Goal: Information Seeking & Learning: Learn about a topic

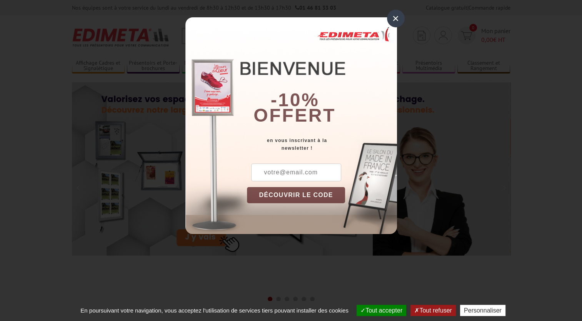
click at [396, 18] on div "×" at bounding box center [396, 19] width 18 height 18
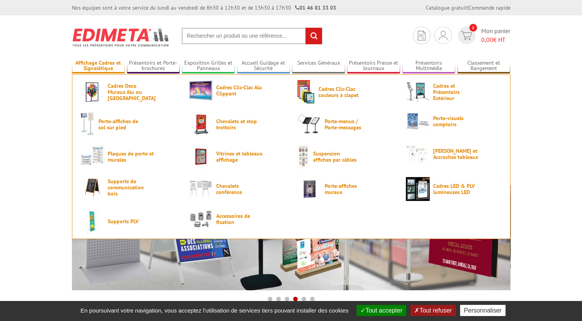
click at [100, 62] on link "Affichage Cadres et Signalétique" at bounding box center [98, 66] width 53 height 13
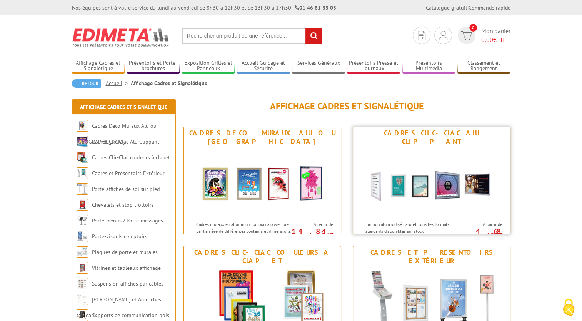
click at [408, 183] on img at bounding box center [431, 182] width 142 height 69
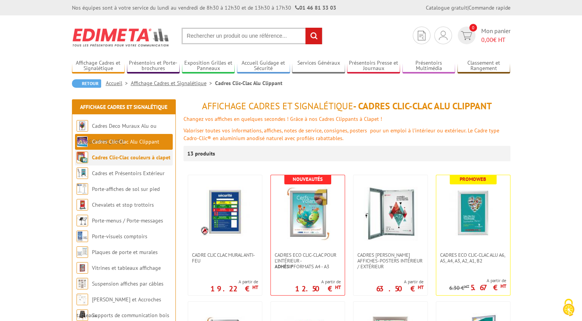
click at [111, 158] on link "Cadres Clic-Clac couleurs à clapet" at bounding box center [131, 157] width 78 height 7
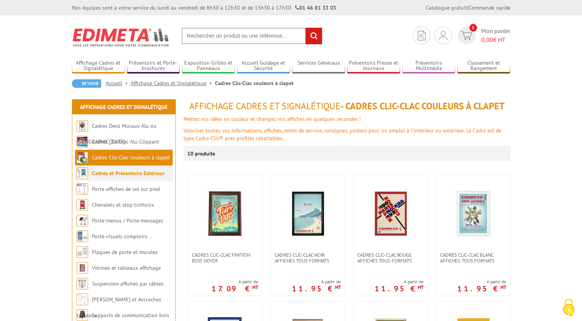
click at [138, 173] on link "Cadres et Présentoirs Extérieur" at bounding box center [128, 173] width 73 height 7
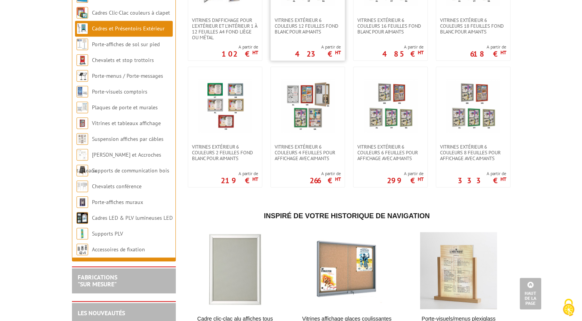
scroll to position [615, 0]
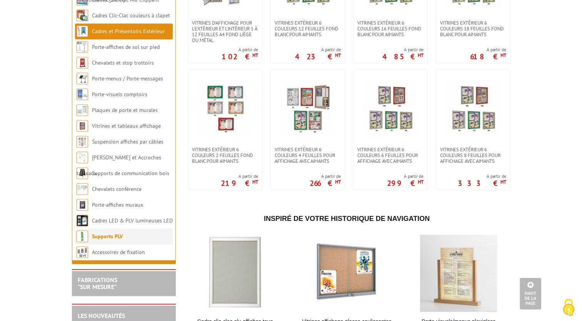
click at [112, 240] on link "Supports PLV" at bounding box center [107, 236] width 31 height 7
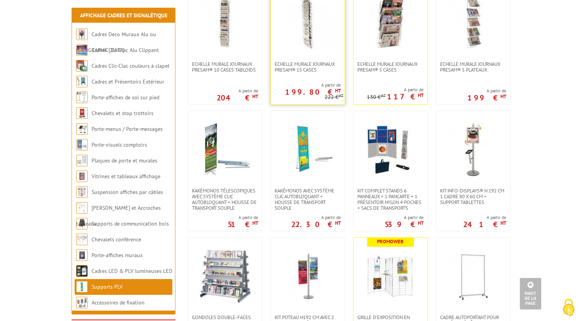
scroll to position [539, 0]
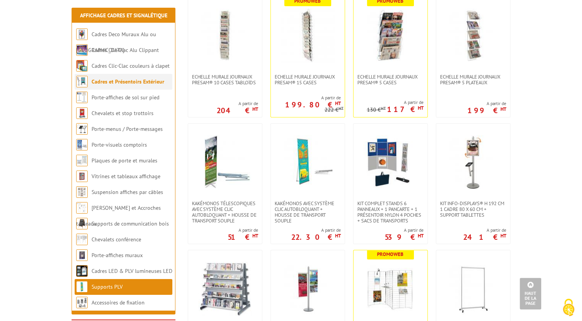
click at [110, 81] on link "Cadres et Présentoirs Extérieur" at bounding box center [128, 81] width 73 height 7
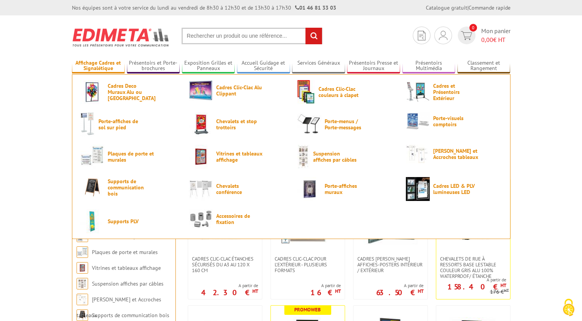
click at [93, 62] on link "Affichage Cadres et Signalétique" at bounding box center [98, 66] width 53 height 13
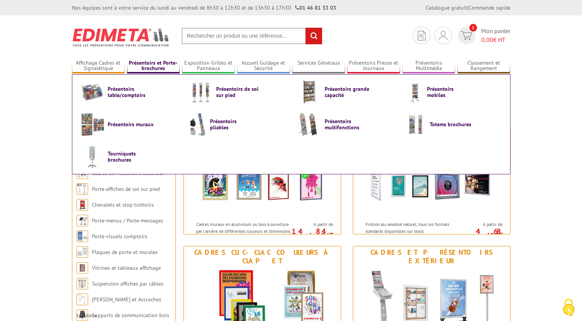
click at [149, 69] on link "Présentoirs et Porte-brochures" at bounding box center [153, 66] width 53 height 13
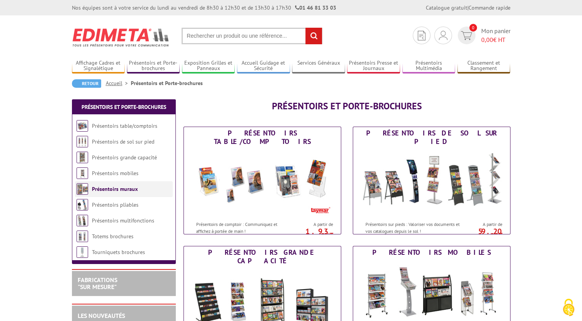
click at [105, 190] on link "Présentoirs muraux" at bounding box center [115, 188] width 46 height 7
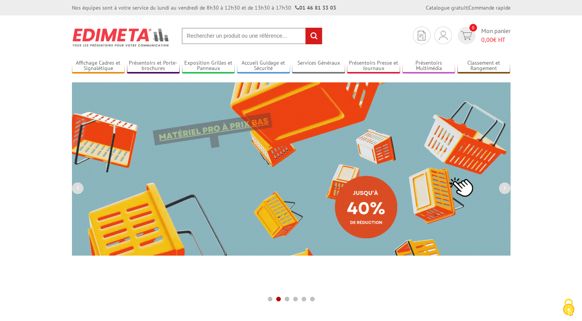
click at [226, 38] on input "text" at bounding box center [252, 36] width 141 height 17
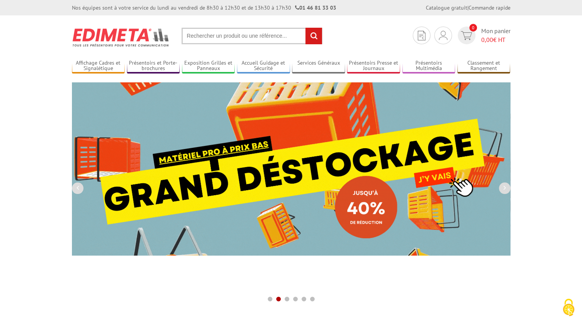
click at [232, 37] on input "text" at bounding box center [252, 36] width 141 height 17
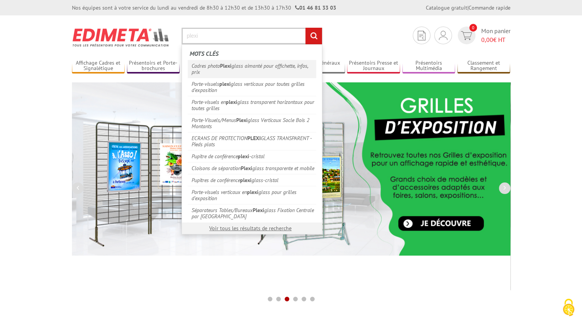
type input "plexi"
click at [250, 62] on link "Cadres photo Plexi glass aimanté pour affichette, infos, prix" at bounding box center [252, 69] width 128 height 18
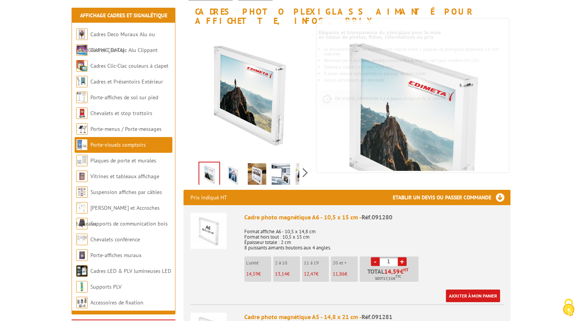
scroll to position [77, 0]
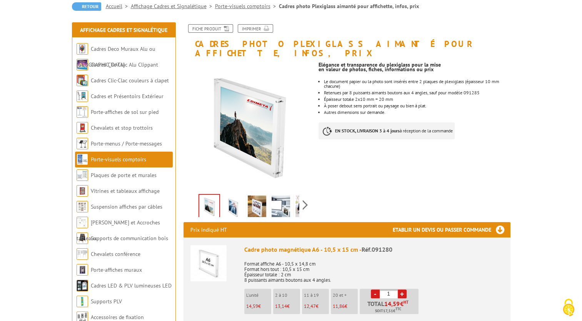
click at [232, 199] on img at bounding box center [233, 207] width 18 height 24
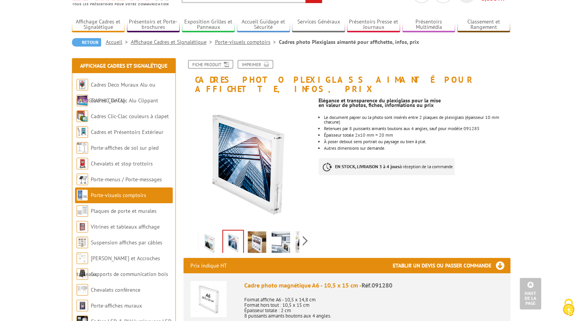
scroll to position [0, 0]
